Goal: Information Seeking & Learning: Learn about a topic

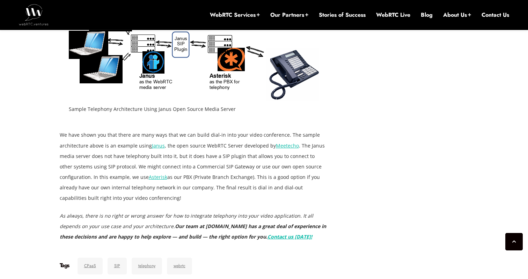
scroll to position [1034, 0]
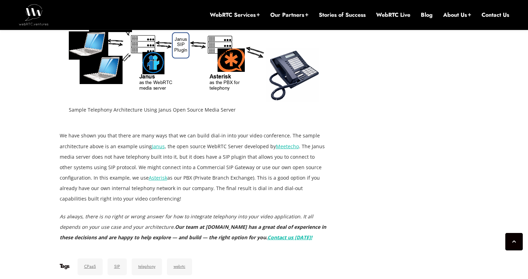
click at [158, 143] on link "Janus" at bounding box center [158, 146] width 13 height 7
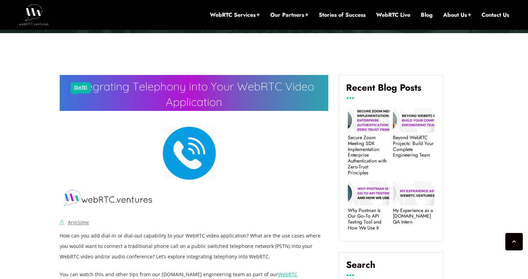
scroll to position [210, 0]
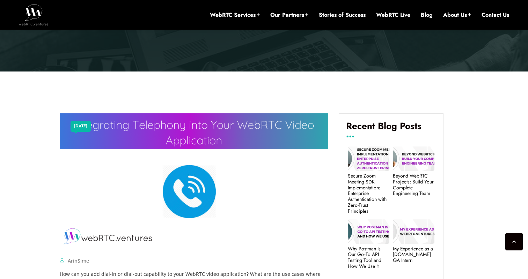
click at [77, 207] on img at bounding box center [194, 181] width 269 height 134
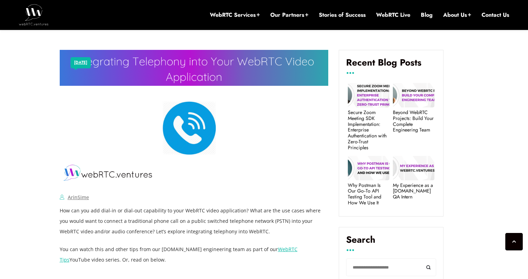
scroll to position [272, 0]
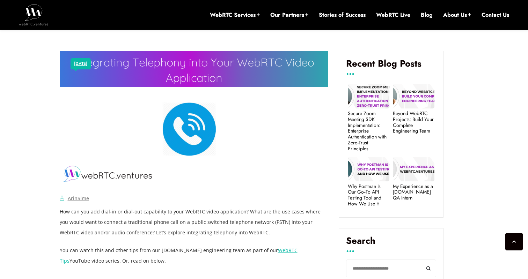
click at [182, 137] on img at bounding box center [194, 118] width 269 height 134
click at [73, 125] on img at bounding box center [194, 118] width 269 height 134
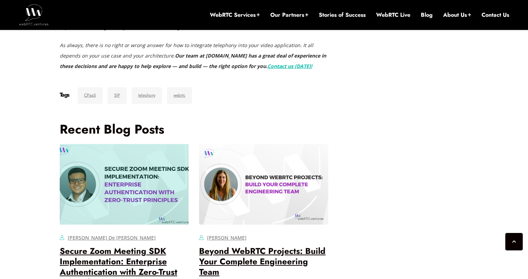
scroll to position [1303, 0]
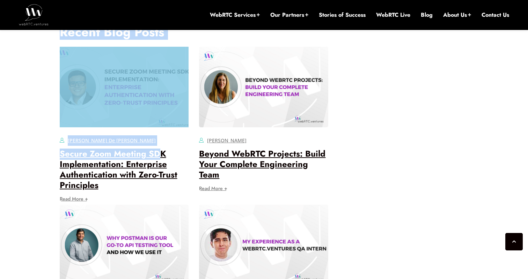
drag, startPoint x: 54, startPoint y: 57, endPoint x: 162, endPoint y: 131, distance: 131.0
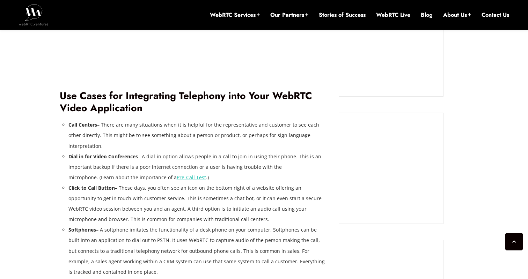
scroll to position [587, 0]
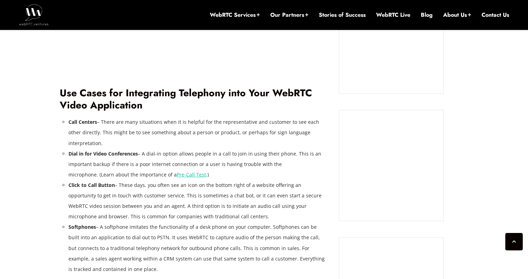
click at [219, 120] on li "Call Centers – There are many situations when it is helpful for the representat…" at bounding box center [198, 132] width 260 height 31
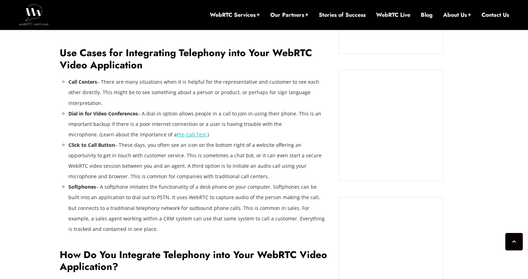
scroll to position [642, 0]
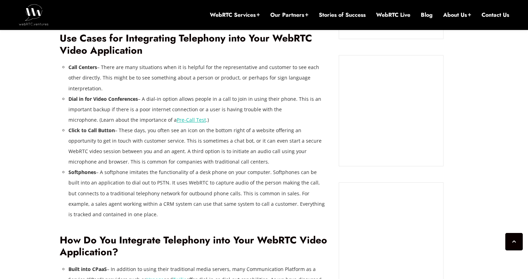
click at [224, 172] on li "Softphones – A softphone imitates the functionality of a desk phone on your com…" at bounding box center [198, 193] width 260 height 52
click at [265, 176] on li "Softphones – A softphone imitates the functionality of a desk phone on your com…" at bounding box center [198, 193] width 260 height 52
click at [273, 174] on li "Softphones – A softphone imitates the functionality of a desk phone on your com…" at bounding box center [198, 193] width 260 height 52
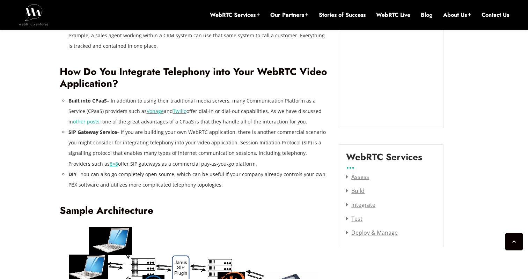
scroll to position [801, 0]
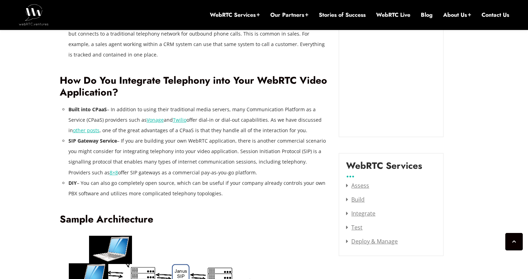
click at [291, 136] on li "SIP Gateway Service – If you are building your own WebRTC application, there is…" at bounding box center [198, 157] width 260 height 42
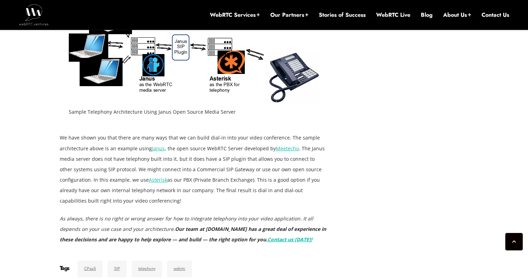
scroll to position [1034, 0]
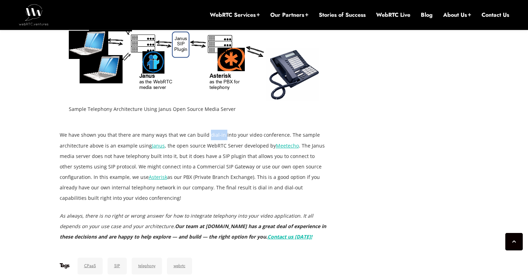
drag, startPoint x: 206, startPoint y: 125, endPoint x: 221, endPoint y: 125, distance: 14.7
click at [221, 130] on p "We have shown you that there are many ways that we can build dial-in into your …" at bounding box center [194, 167] width 269 height 74
click at [241, 130] on p "We have shown you that there are many ways that we can build dial-in into your …" at bounding box center [194, 167] width 269 height 74
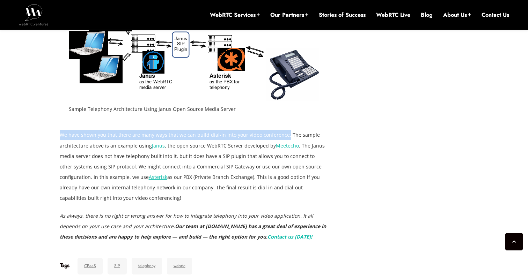
drag, startPoint x: 60, startPoint y: 125, endPoint x: 284, endPoint y: 126, distance: 223.5
click at [284, 130] on p "We have shown you that there are many ways that we can build dial-in into your …" at bounding box center [194, 167] width 269 height 74
click at [130, 139] on p "We have shown you that there are many ways that we can build dial-in into your …" at bounding box center [194, 167] width 269 height 74
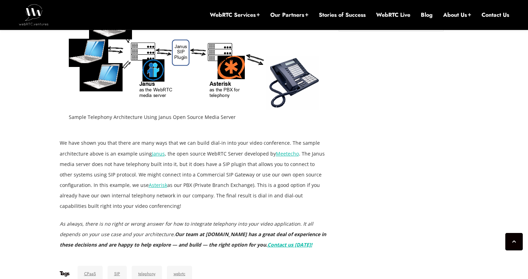
scroll to position [1016, 0]
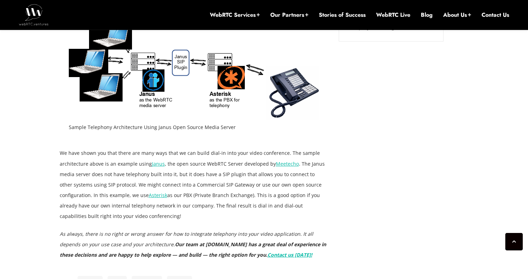
click at [134, 163] on p "We have shown you that there are many ways that we can build dial-in into your …" at bounding box center [194, 185] width 269 height 74
click at [237, 168] on p "We have shown you that there are many ways that we can build dial-in into your …" at bounding box center [194, 185] width 269 height 74
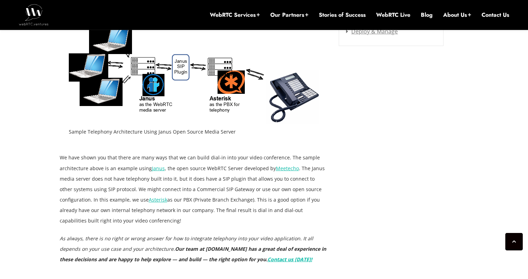
scroll to position [1012, 0]
drag, startPoint x: 194, startPoint y: 190, endPoint x: 249, endPoint y: 189, distance: 55.2
click at [249, 189] on p "We have shown you that there are many ways that we can build dial-in into your …" at bounding box center [194, 190] width 269 height 74
click at [272, 185] on p "We have shown you that there are many ways that we can build dial-in into your …" at bounding box center [194, 190] width 269 height 74
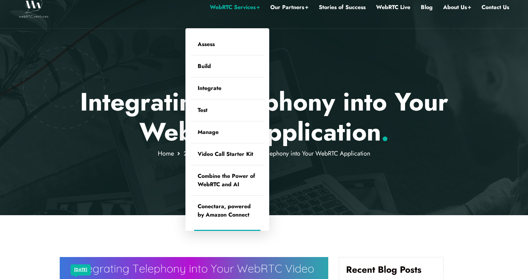
scroll to position [18, 0]
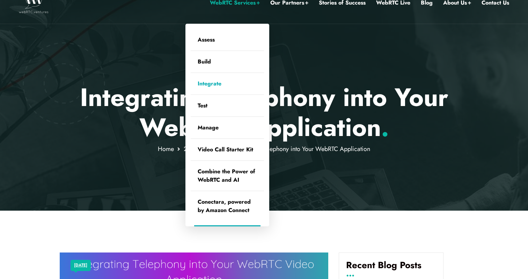
click at [212, 85] on link "Integrate" at bounding box center [227, 84] width 73 height 22
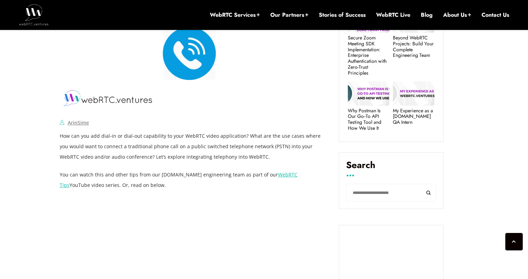
scroll to position [301, 0]
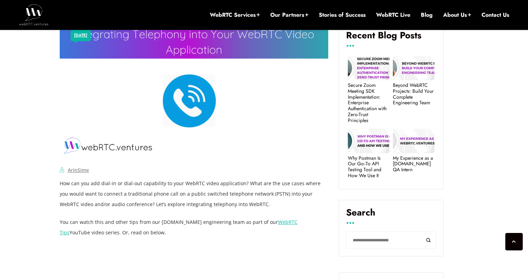
click at [194, 178] on p "How can you add dial-in or dial-out capability to your WebRTC video application…" at bounding box center [194, 193] width 269 height 31
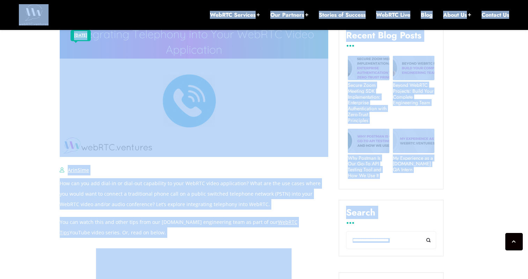
copy body "Search Here Search Categories AI AWS / Amazon Chime SDK Broadcasting Contact Ce…"
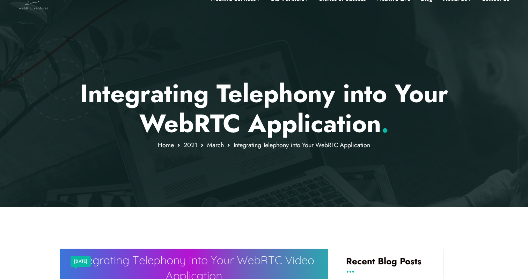
scroll to position [0, 0]
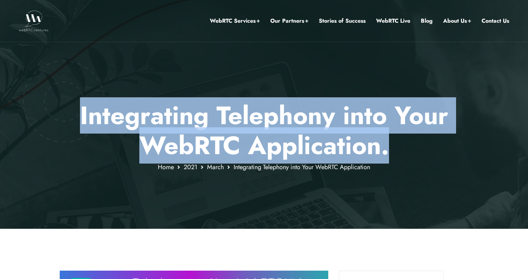
drag, startPoint x: 81, startPoint y: 114, endPoint x: 386, endPoint y: 152, distance: 306.6
click at [386, 152] on p "Integrating Telephony into Your WebRTC Application ." at bounding box center [264, 131] width 409 height 60
copy p "Integrating Telephony into Your WebRTC Application ."
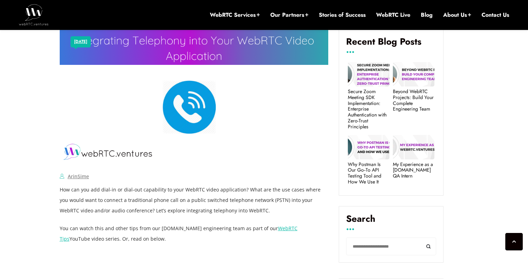
scroll to position [305, 0]
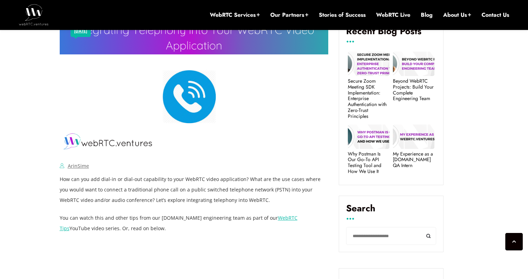
drag, startPoint x: 63, startPoint y: 182, endPoint x: 141, endPoint y: 233, distance: 93.1
copy div "How can you add dial-in or dial-out capability to your WebRTC video application…"
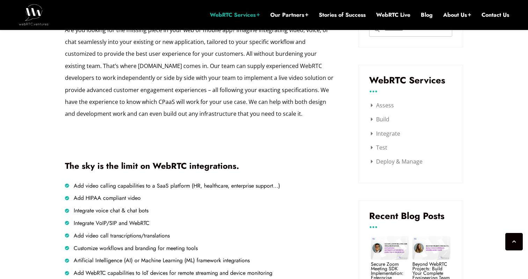
scroll to position [303, 0]
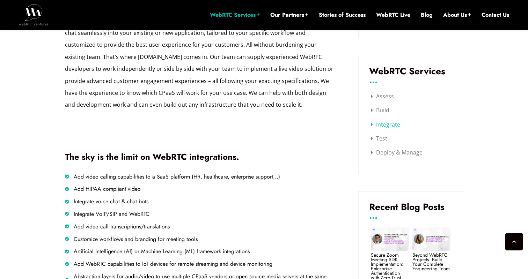
click at [371, 125] on link "Integrate" at bounding box center [385, 125] width 29 height 8
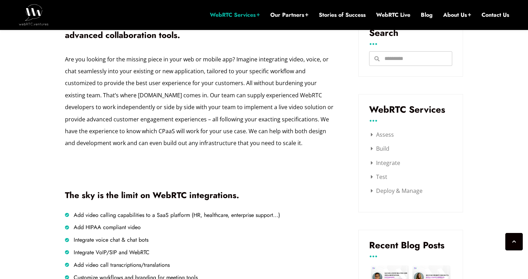
scroll to position [222, 0]
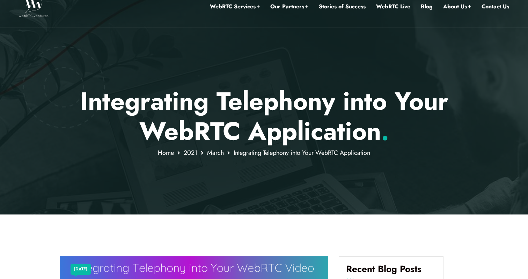
scroll to position [19, 0]
